Goal: Book appointment/travel/reservation

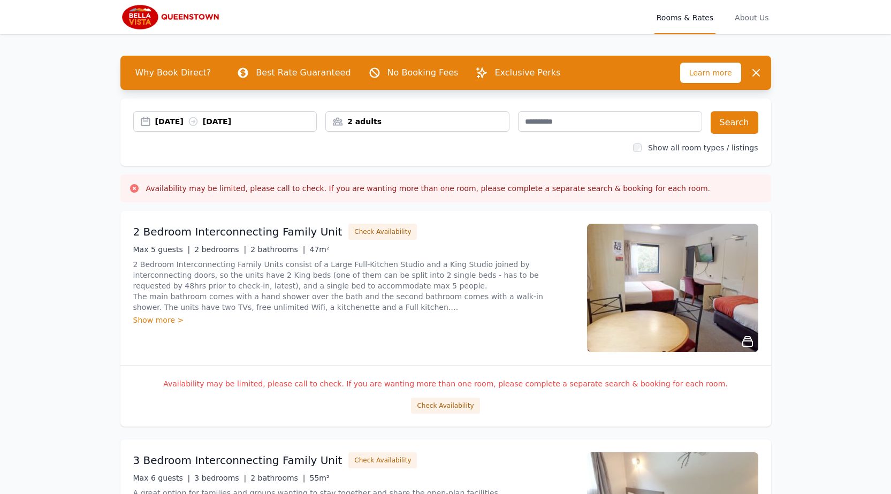
click at [279, 115] on div "[DATE] [DATE]" at bounding box center [225, 121] width 184 height 20
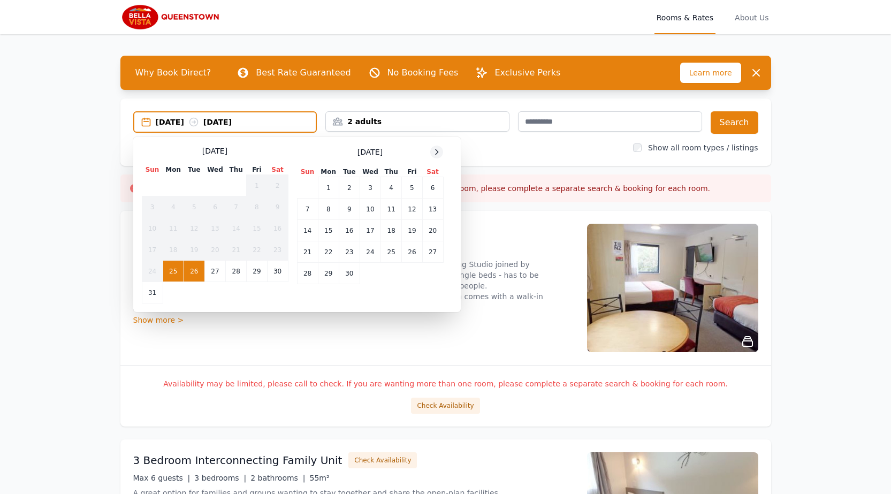
click at [432, 149] on div at bounding box center [436, 151] width 13 height 13
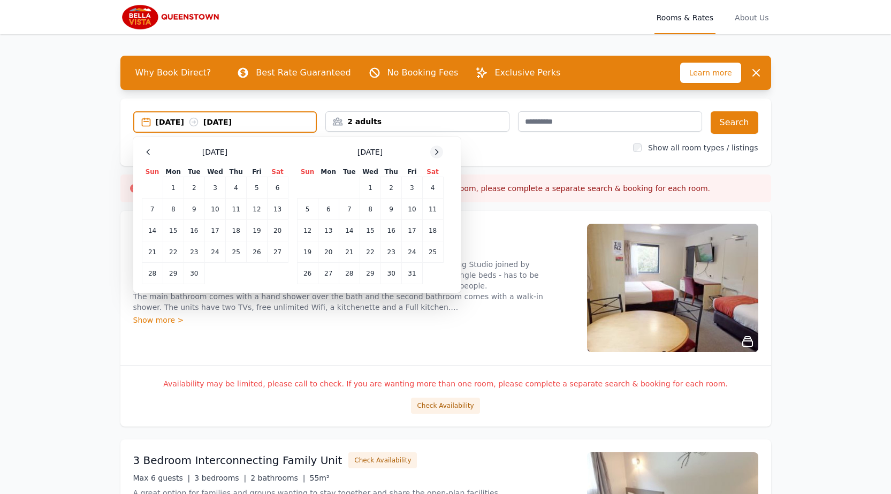
click at [437, 149] on icon at bounding box center [436, 152] width 9 height 9
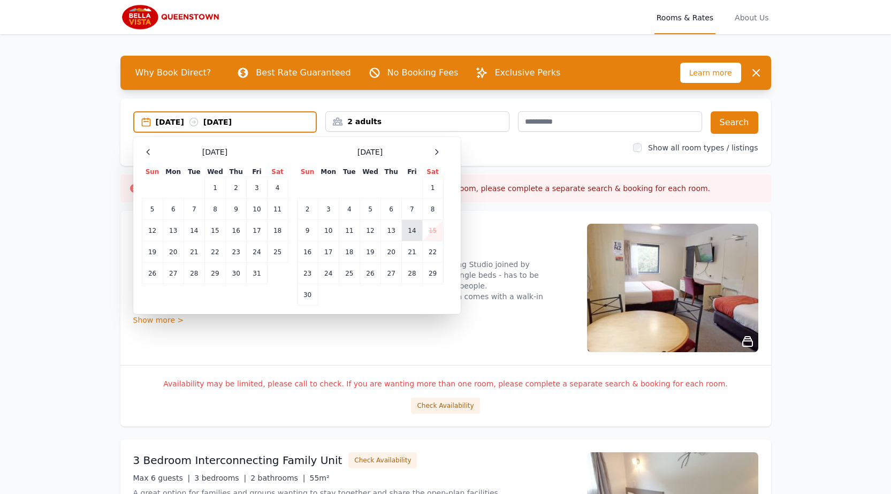
click at [411, 233] on td "14" at bounding box center [412, 230] width 20 height 21
click at [431, 233] on td "15" at bounding box center [432, 230] width 21 height 21
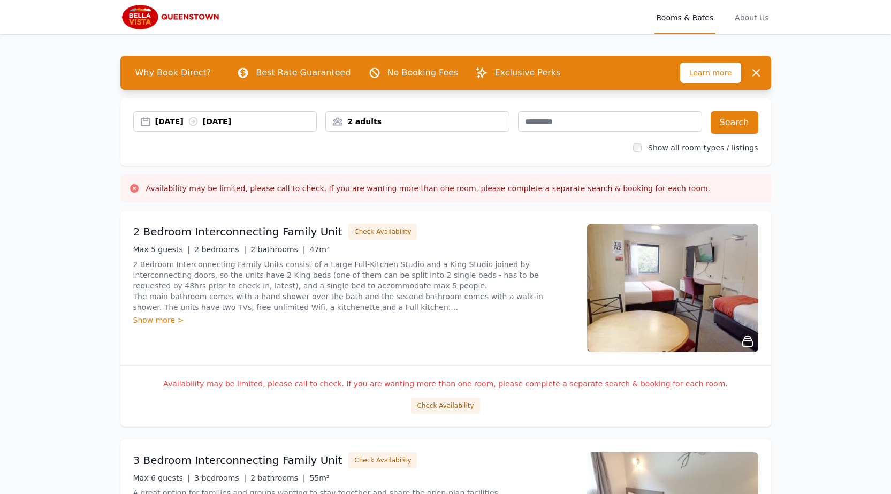
click at [416, 124] on div "2 adults" at bounding box center [417, 121] width 183 height 11
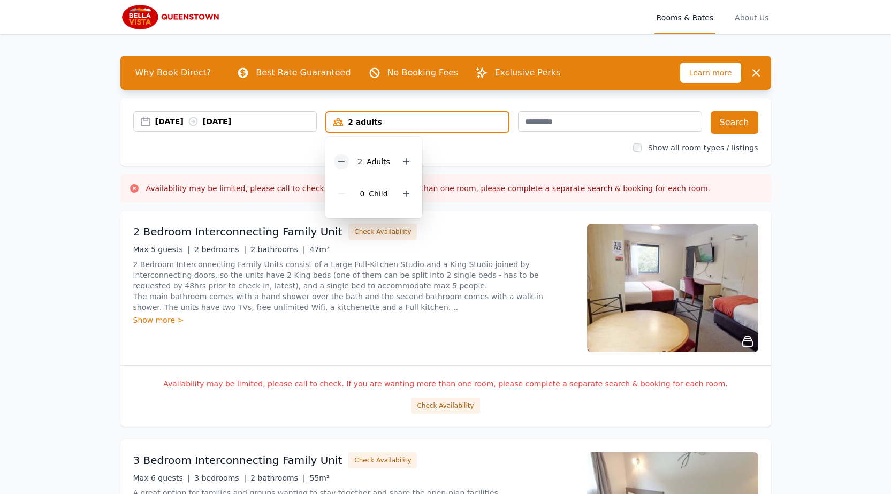
click at [338, 158] on icon at bounding box center [341, 161] width 9 height 9
click at [738, 120] on button "Search" at bounding box center [734, 122] width 48 height 22
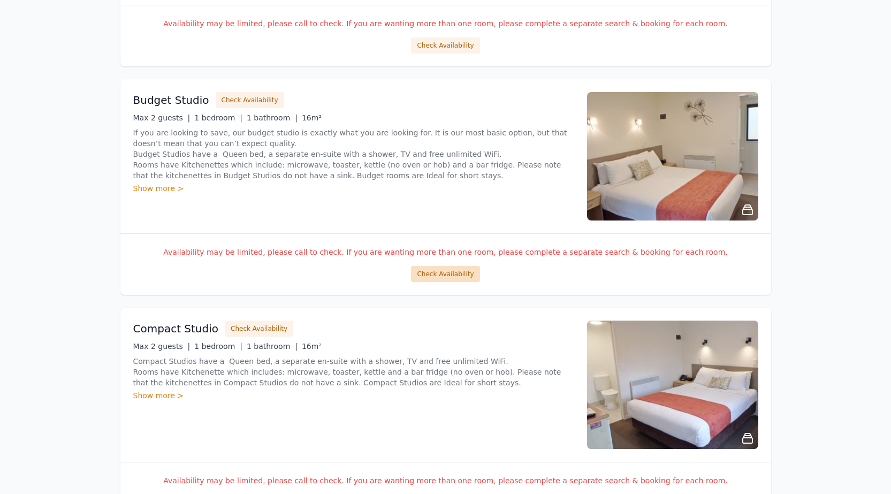
scroll to position [642, 0]
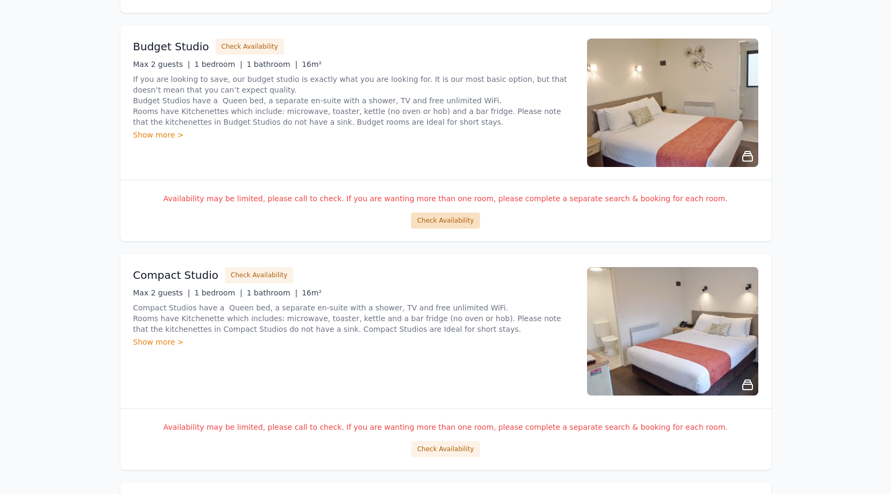
click at [447, 223] on button "Check Availability" at bounding box center [445, 220] width 68 height 16
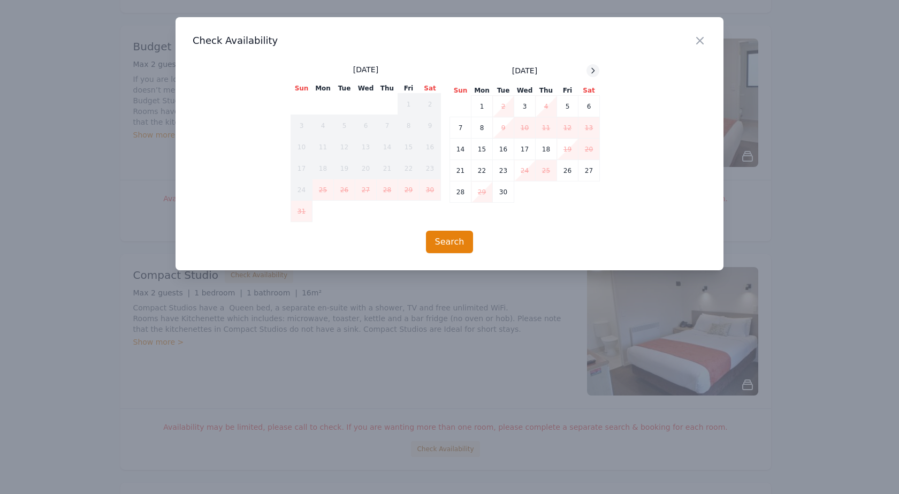
click at [593, 71] on icon at bounding box center [592, 70] width 9 height 9
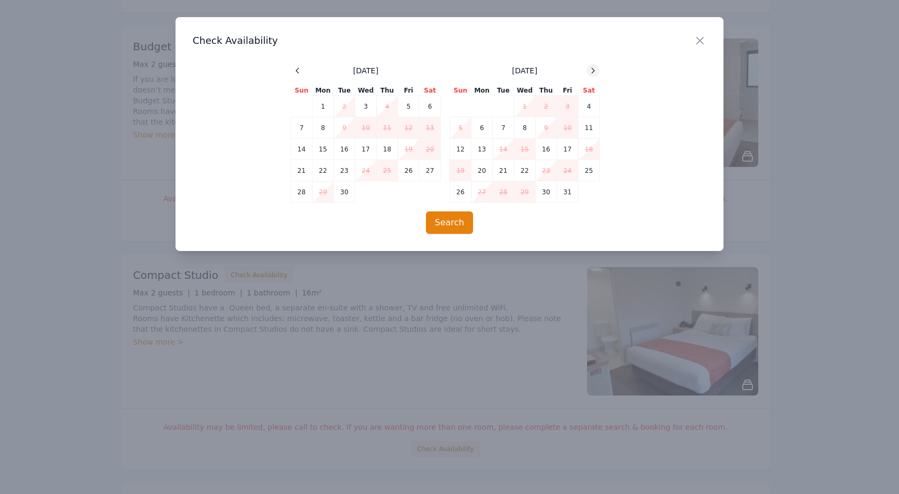
click at [593, 71] on icon at bounding box center [592, 70] width 9 height 9
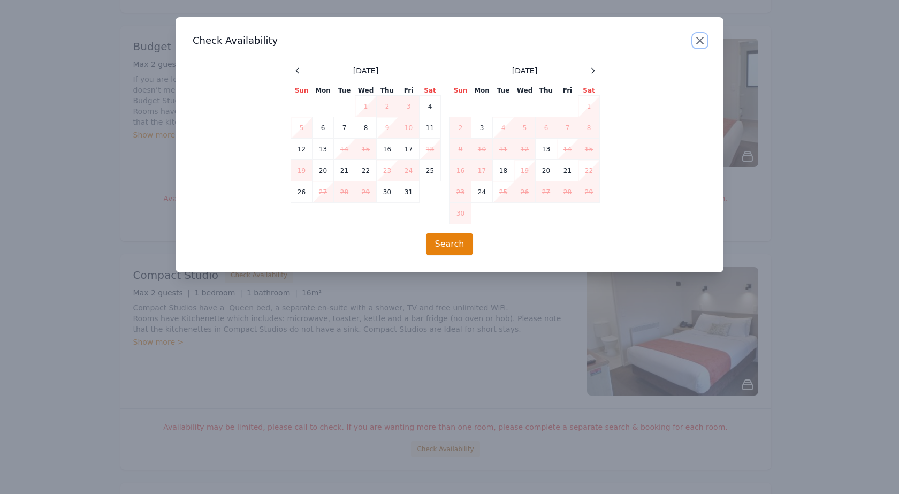
click at [700, 42] on icon "button" at bounding box center [699, 40] width 13 height 13
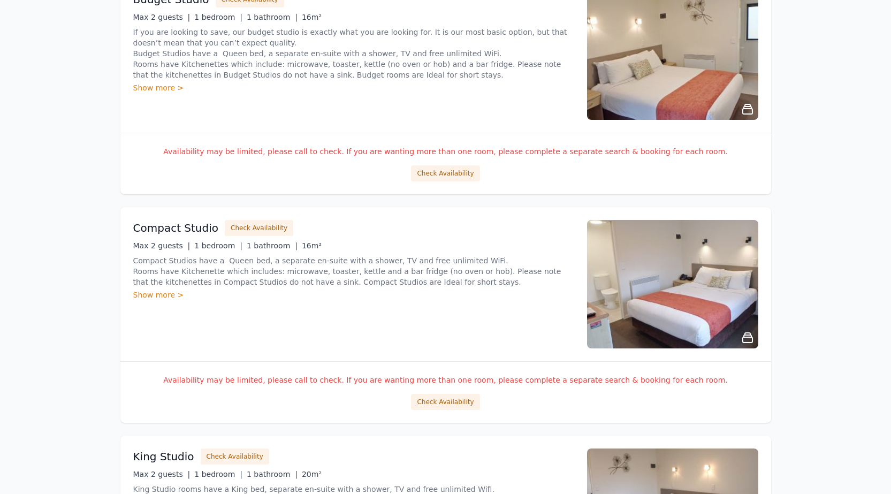
scroll to position [749, 0]
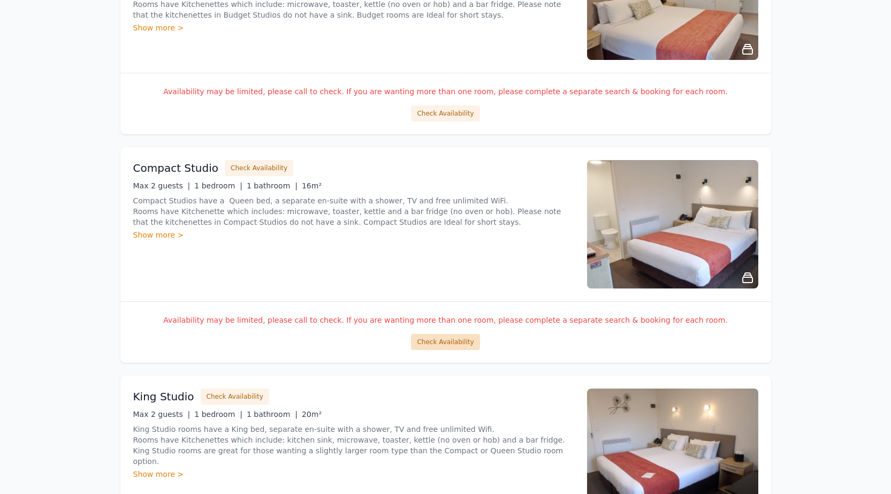
click at [463, 340] on button "Check Availability" at bounding box center [445, 342] width 68 height 16
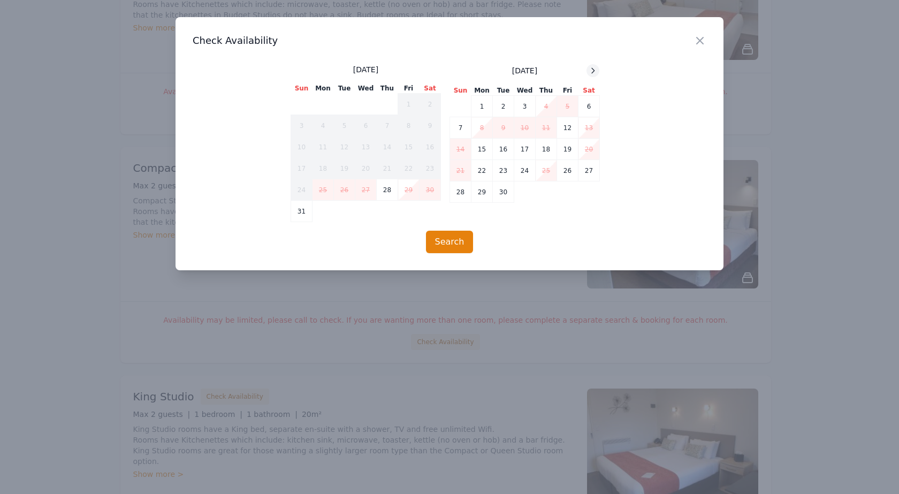
click at [588, 71] on div at bounding box center [592, 70] width 13 height 13
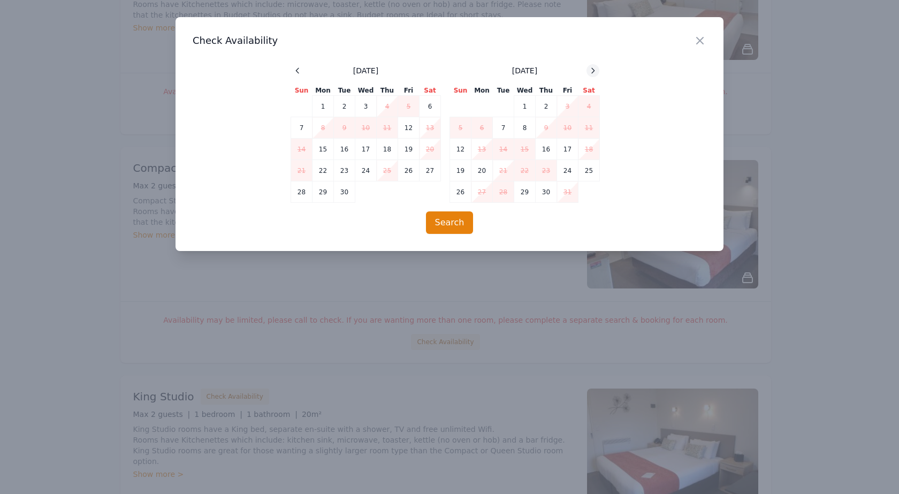
click at [588, 71] on div at bounding box center [592, 70] width 13 height 13
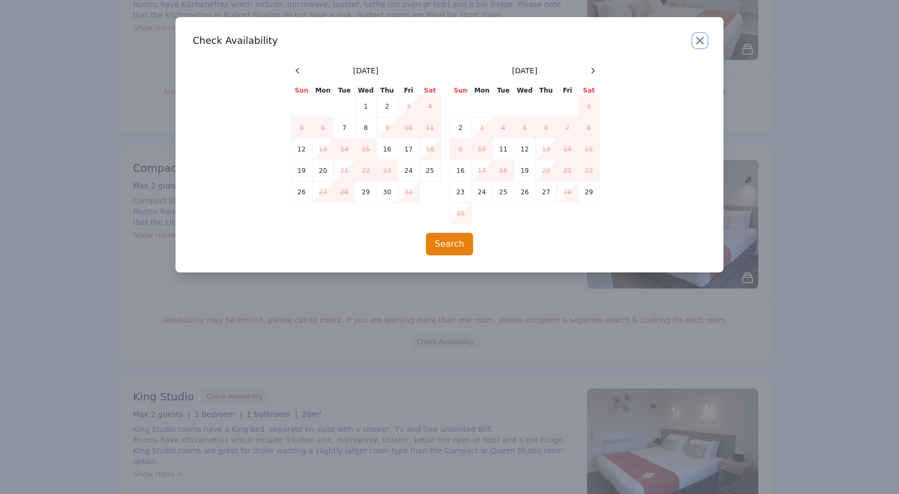
drag, startPoint x: 702, startPoint y: 37, endPoint x: 701, endPoint y: 44, distance: 7.0
click at [702, 38] on icon "button" at bounding box center [699, 40] width 6 height 6
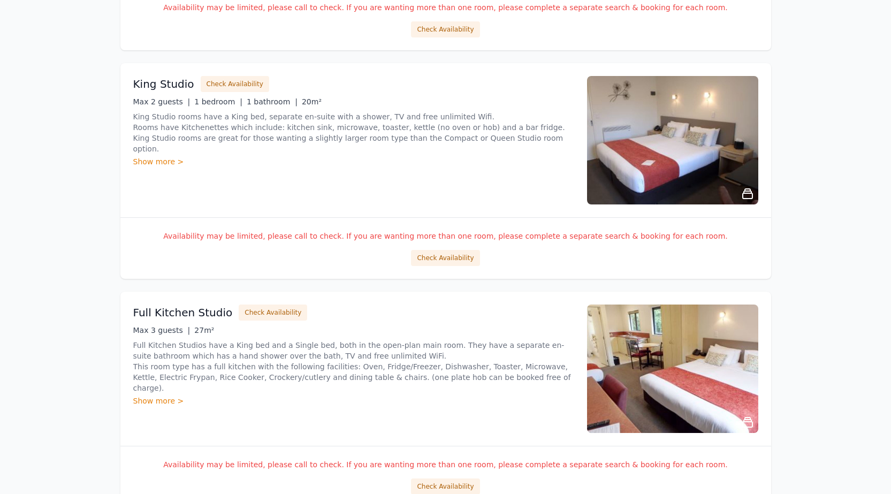
scroll to position [1070, 0]
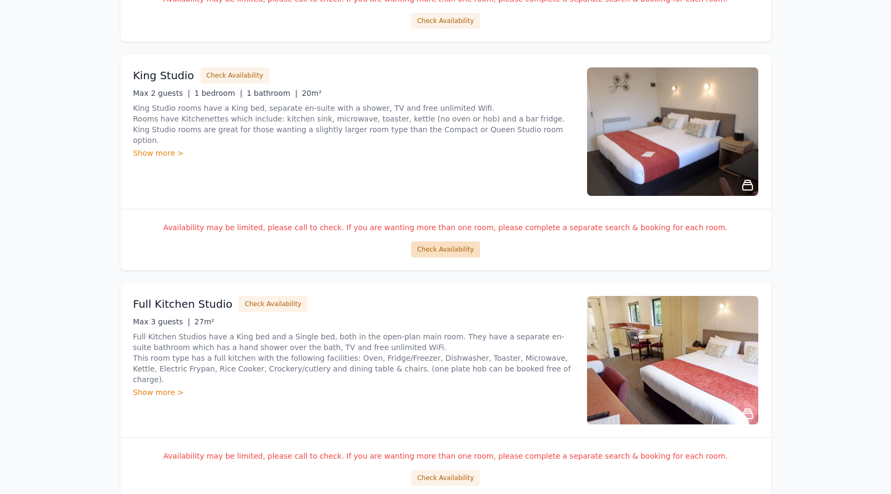
click at [454, 254] on button "Check Availability" at bounding box center [445, 249] width 68 height 16
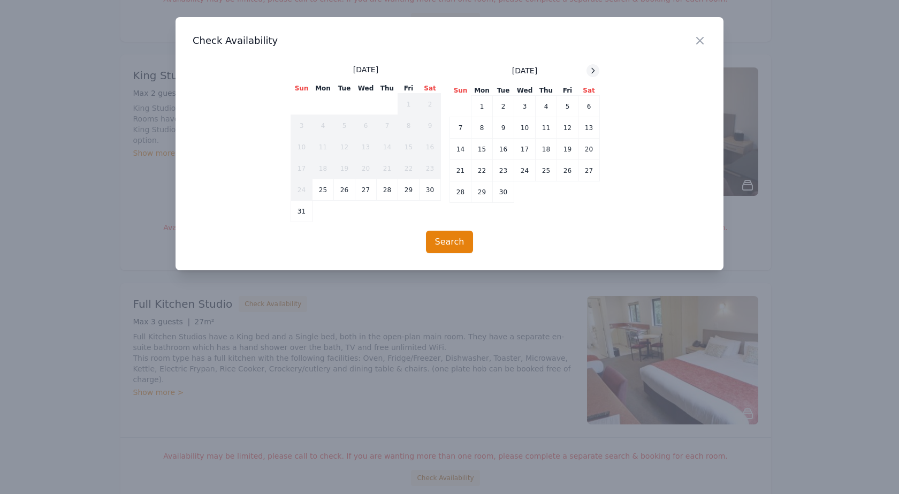
click at [589, 68] on icon at bounding box center [592, 70] width 9 height 9
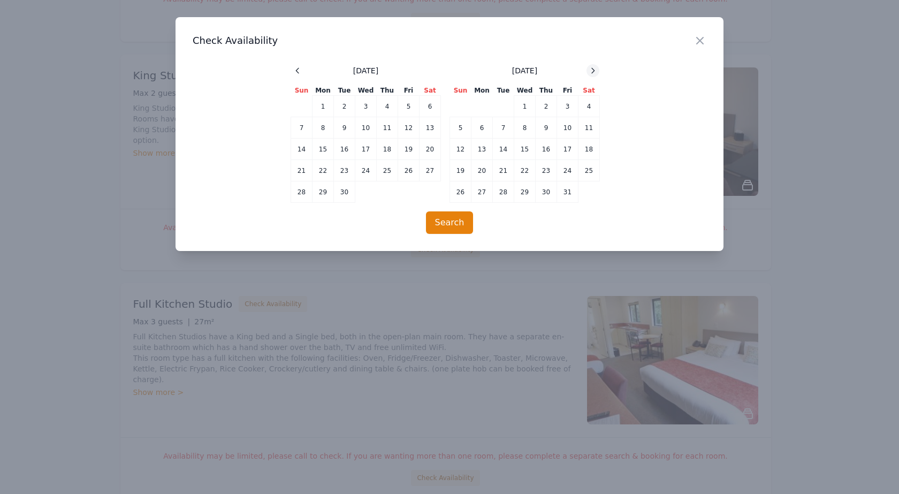
click at [592, 68] on icon at bounding box center [592, 70] width 9 height 9
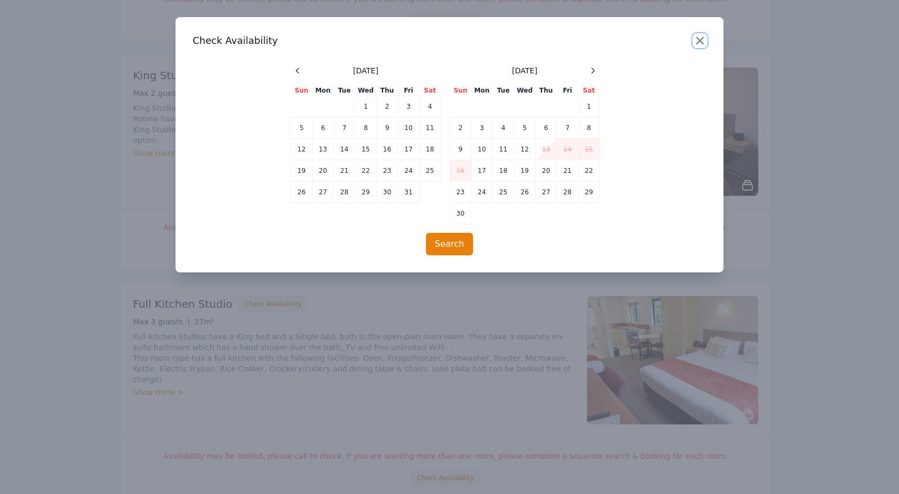
click at [698, 36] on icon "button" at bounding box center [699, 40] width 13 height 13
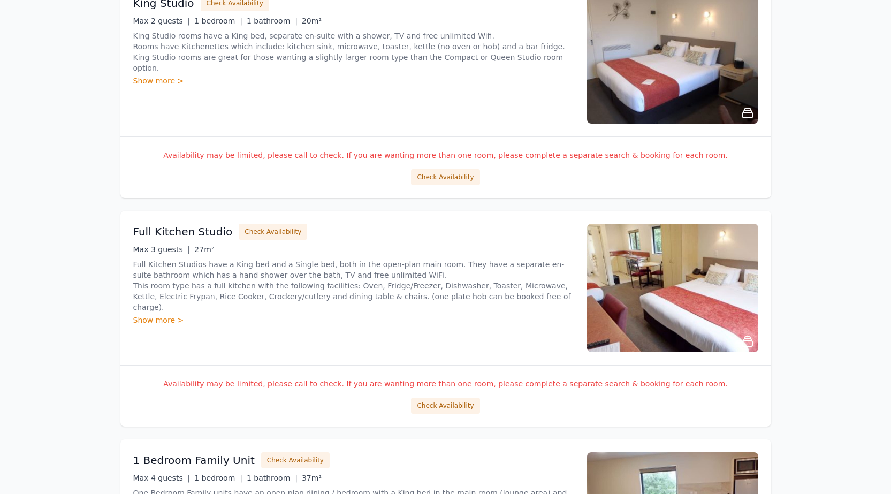
scroll to position [1337, 0]
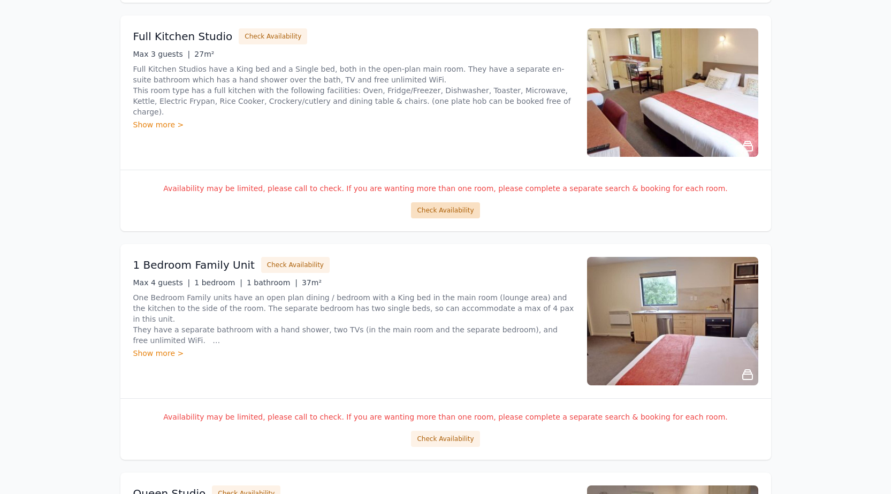
click at [465, 208] on button "Check Availability" at bounding box center [445, 210] width 68 height 16
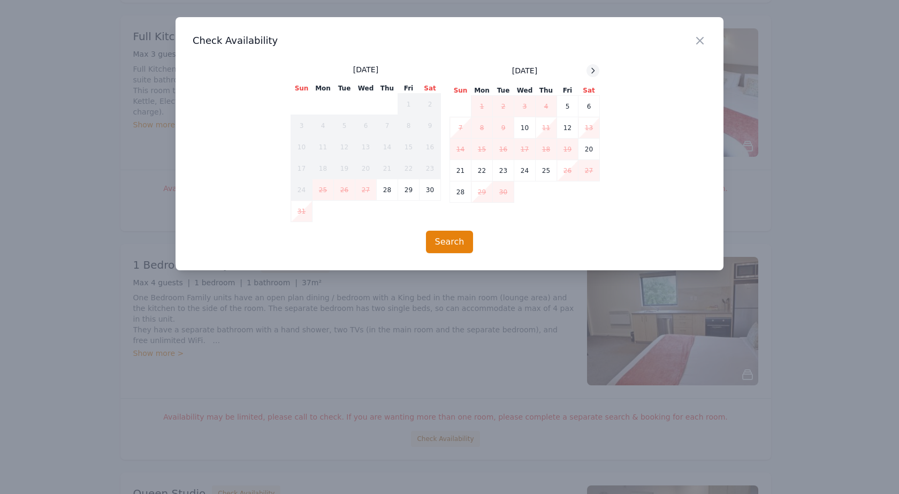
click at [589, 72] on icon at bounding box center [592, 70] width 9 height 9
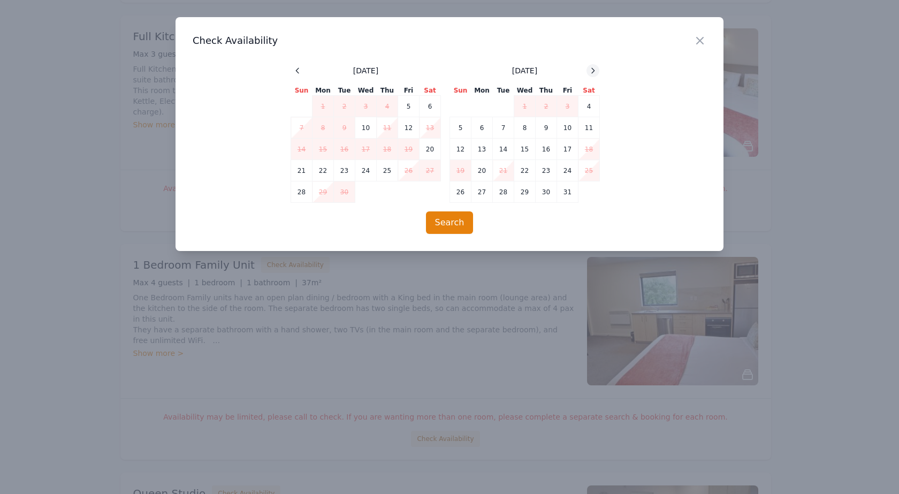
click at [589, 72] on icon at bounding box center [592, 70] width 9 height 9
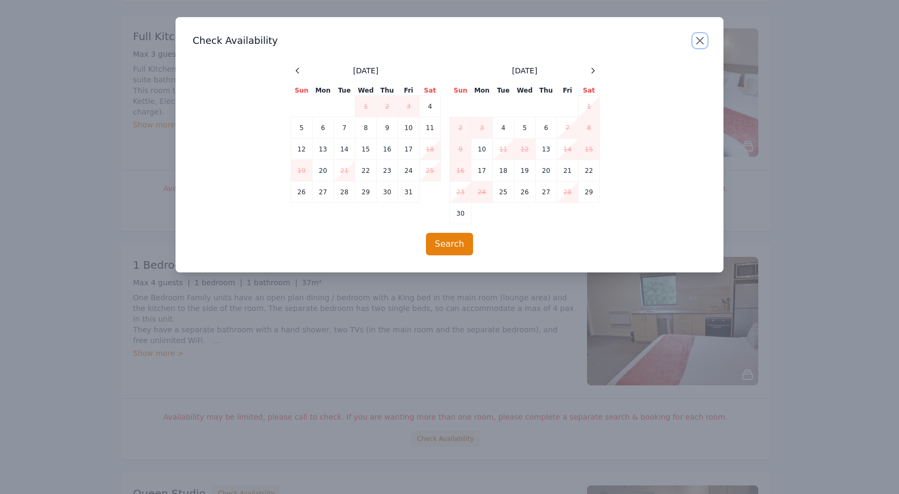
click at [702, 37] on icon "button" at bounding box center [699, 40] width 6 height 6
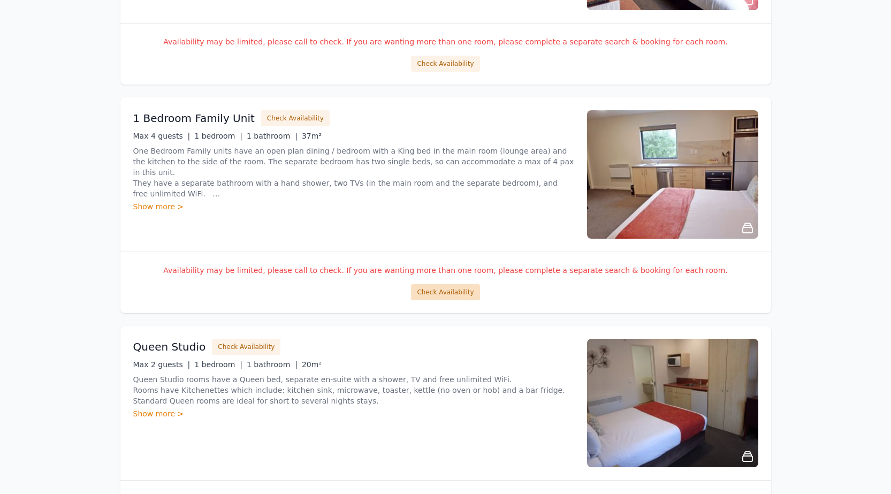
scroll to position [1551, 0]
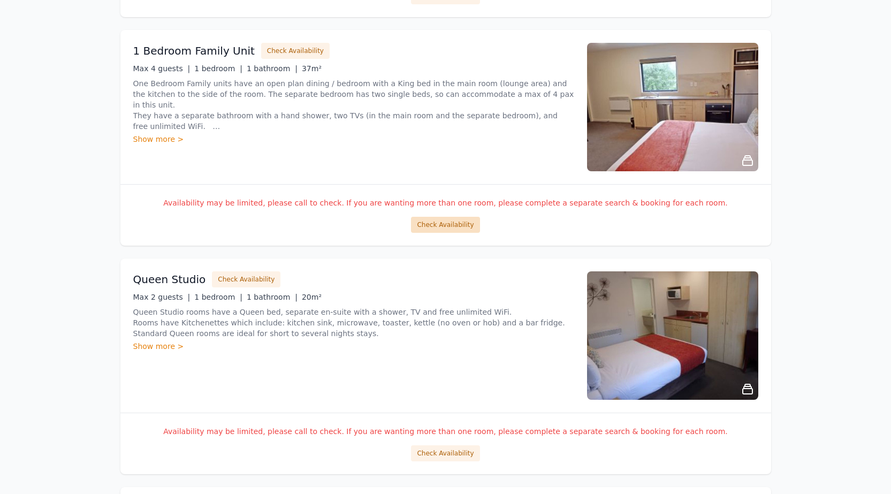
click at [458, 224] on button "Check Availability" at bounding box center [445, 225] width 68 height 16
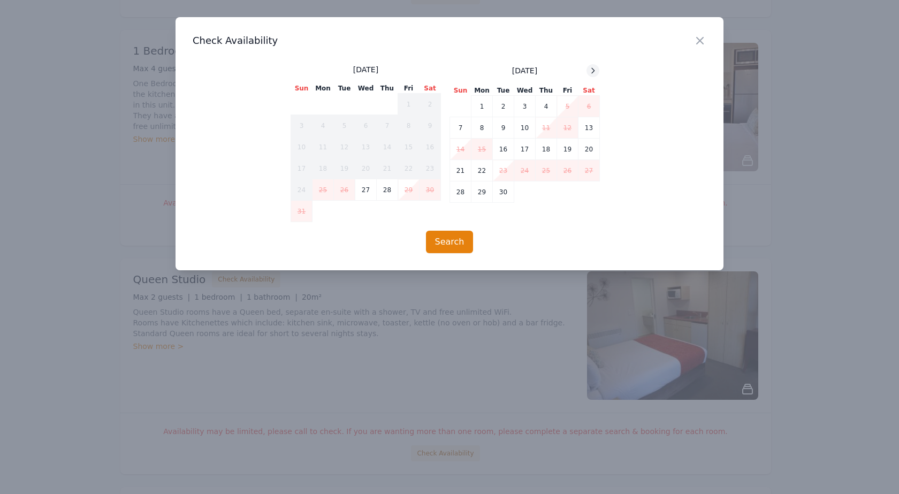
click at [592, 71] on icon at bounding box center [592, 70] width 9 height 9
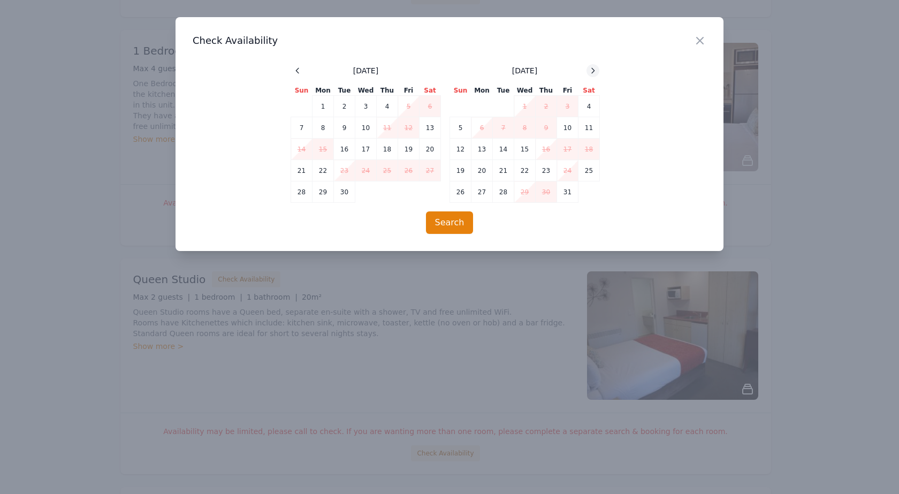
click at [592, 71] on icon at bounding box center [592, 70] width 9 height 9
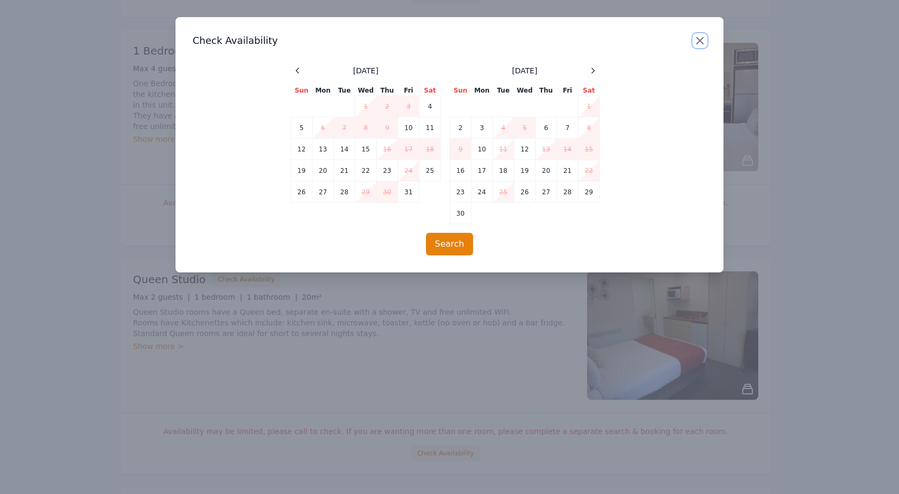
click at [700, 41] on icon "button" at bounding box center [699, 40] width 6 height 6
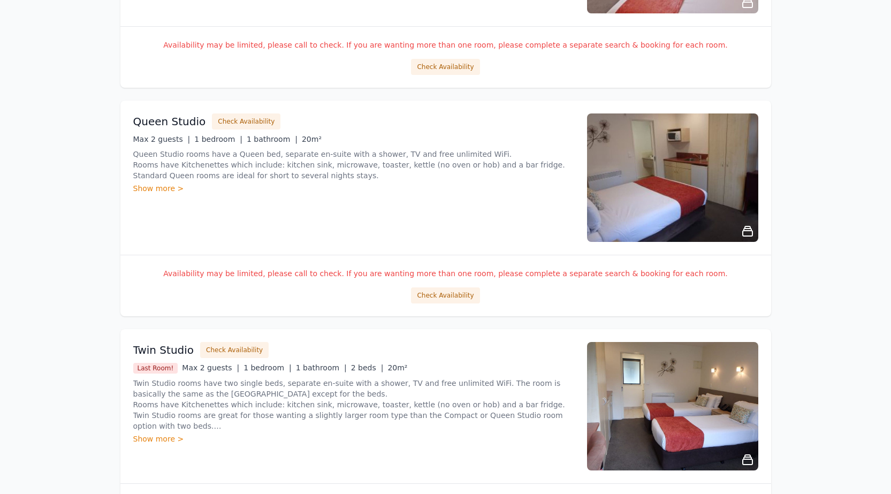
scroll to position [1765, 0]
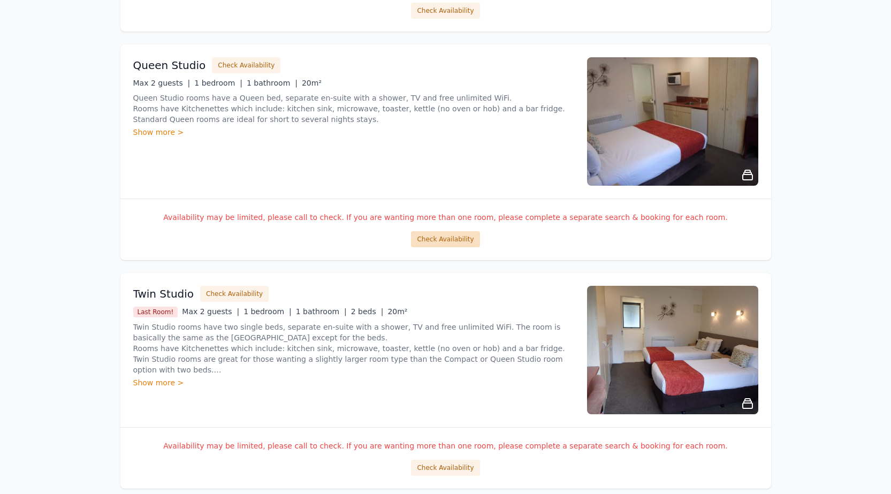
click at [447, 243] on button "Check Availability" at bounding box center [445, 239] width 68 height 16
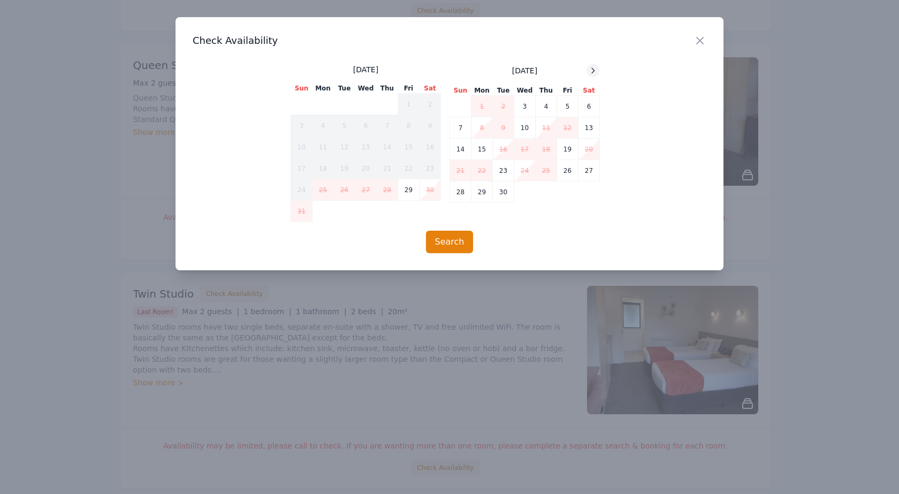
click at [589, 68] on icon at bounding box center [592, 70] width 9 height 9
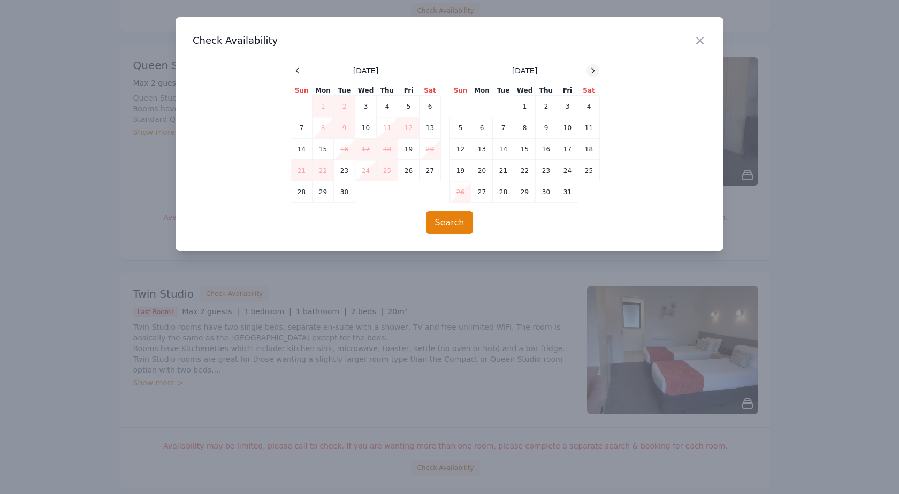
click at [589, 68] on icon at bounding box center [592, 70] width 9 height 9
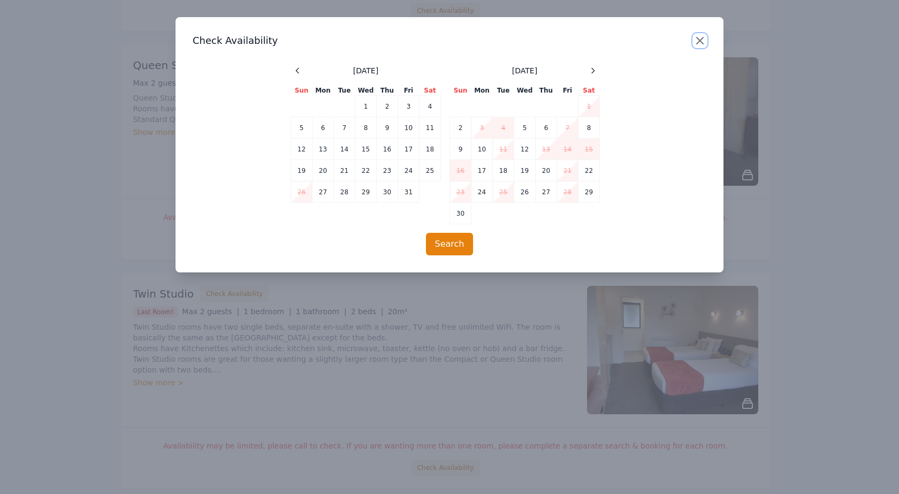
click at [701, 41] on icon "button" at bounding box center [699, 40] width 13 height 13
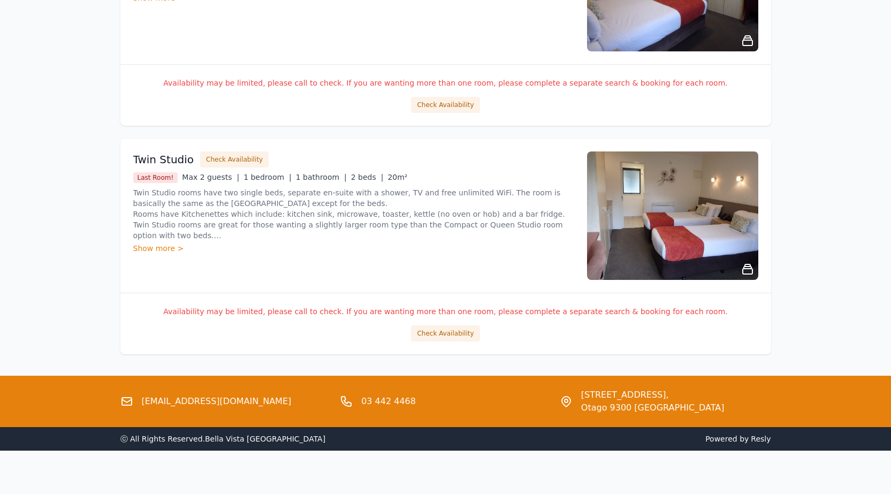
scroll to position [1907, 0]
